Goal: Navigation & Orientation: Find specific page/section

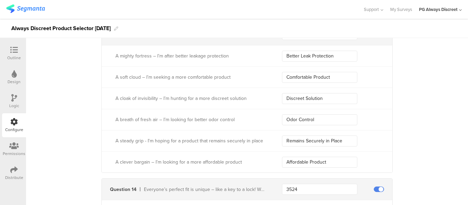
scroll to position [1747, 0]
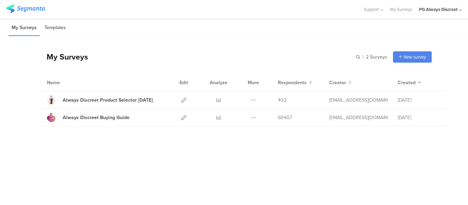
click at [55, 32] on li "Templates" at bounding box center [54, 28] width 27 height 16
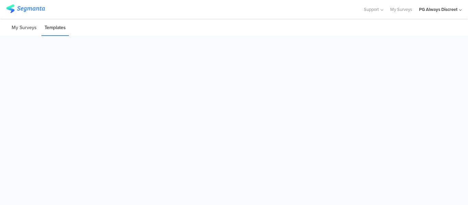
click at [17, 32] on li "My Surveys" at bounding box center [24, 28] width 31 height 16
